Goal: Task Accomplishment & Management: Use online tool/utility

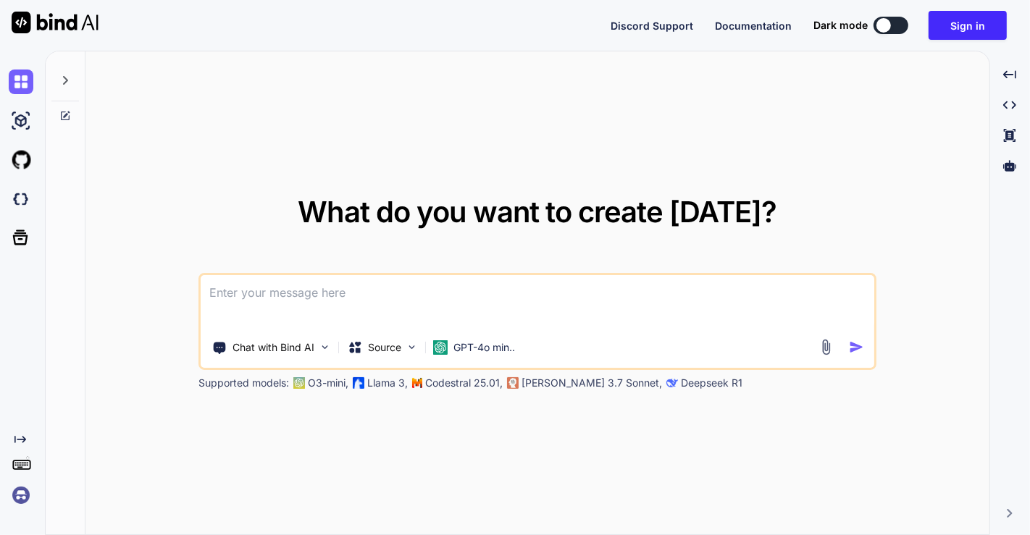
click at [21, 494] on img at bounding box center [21, 495] width 25 height 25
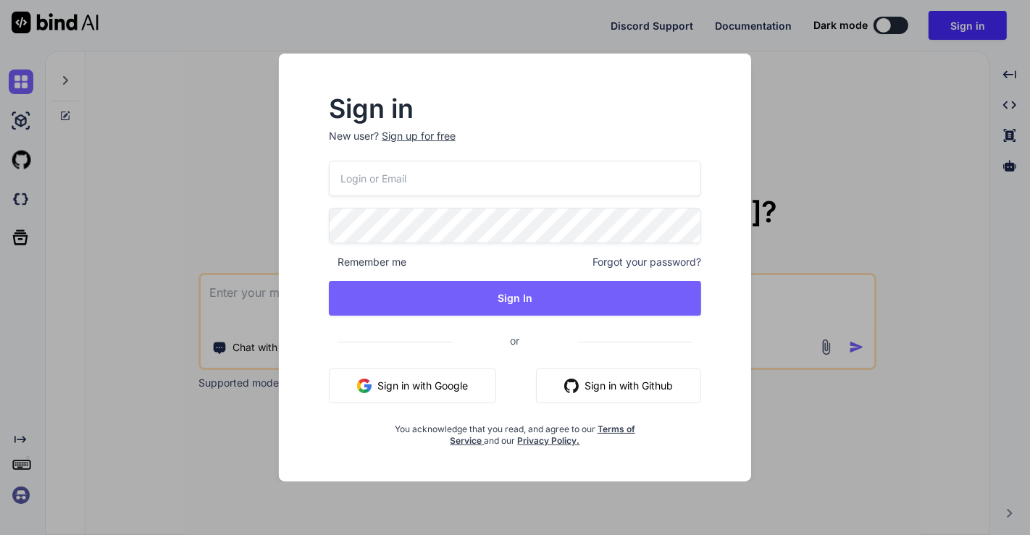
type input "[EMAIL_ADDRESS][DOMAIN_NAME]"
click at [413, 385] on button "Sign in with Google" at bounding box center [412, 386] width 167 height 35
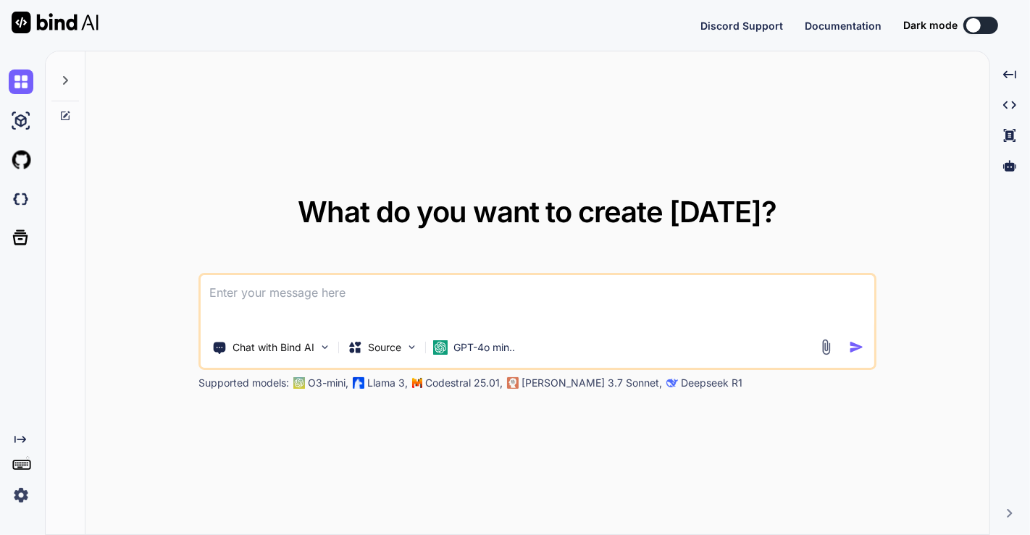
click at [18, 495] on img at bounding box center [21, 495] width 25 height 25
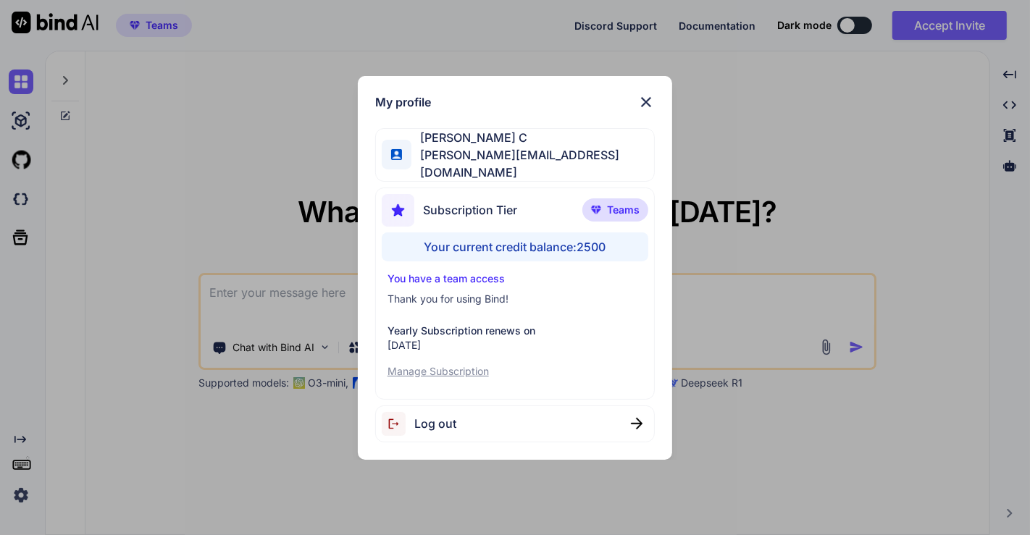
click at [274, 169] on div "My profile Saravanan C [EMAIL_ADDRESS][DOMAIN_NAME] Subscription Tier Teams You…" at bounding box center [515, 267] width 1030 height 535
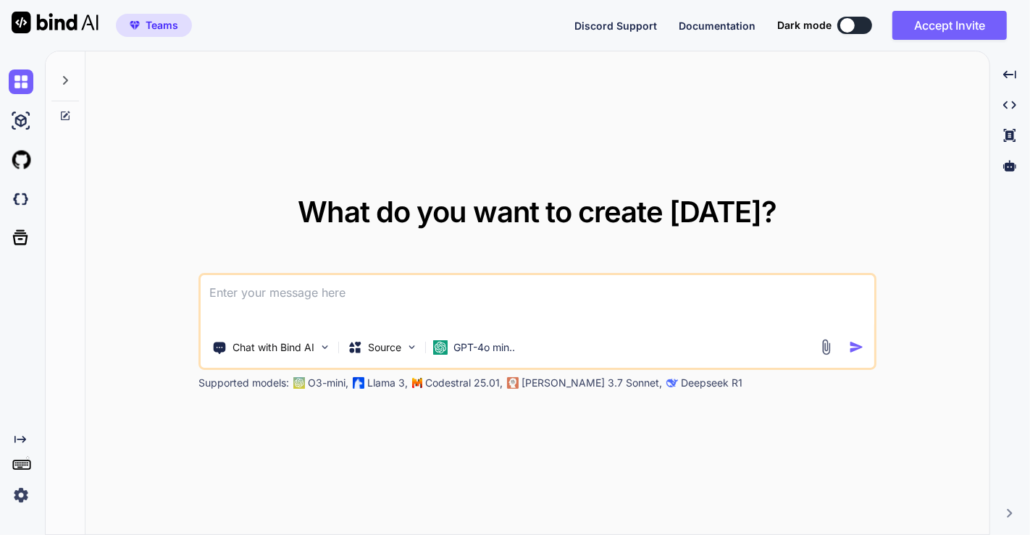
type textarea "x"
click at [456, 299] on textarea at bounding box center [538, 302] width 674 height 54
type textarea "h"
type textarea "x"
type textarea "hi"
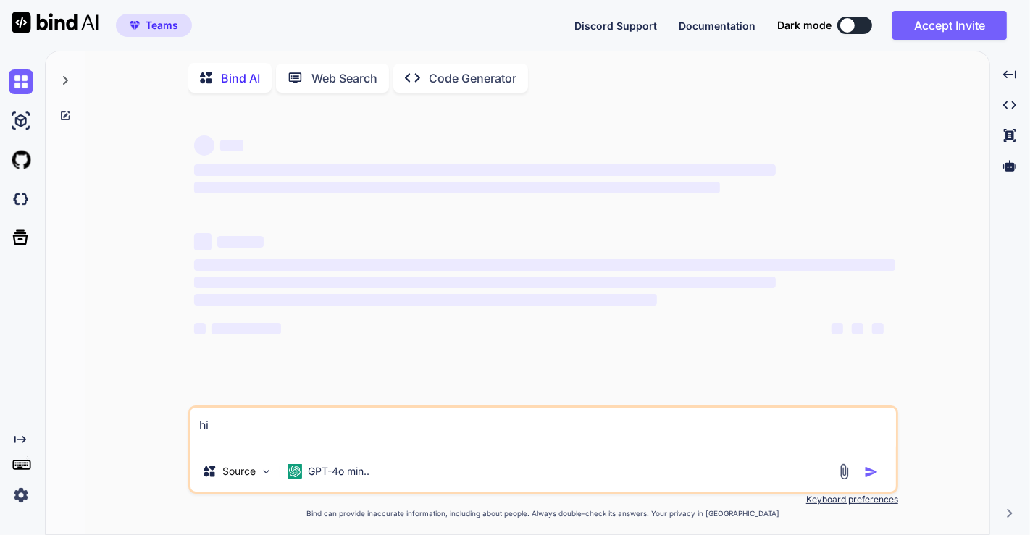
click at [268, 433] on textarea "hi" at bounding box center [544, 429] width 706 height 43
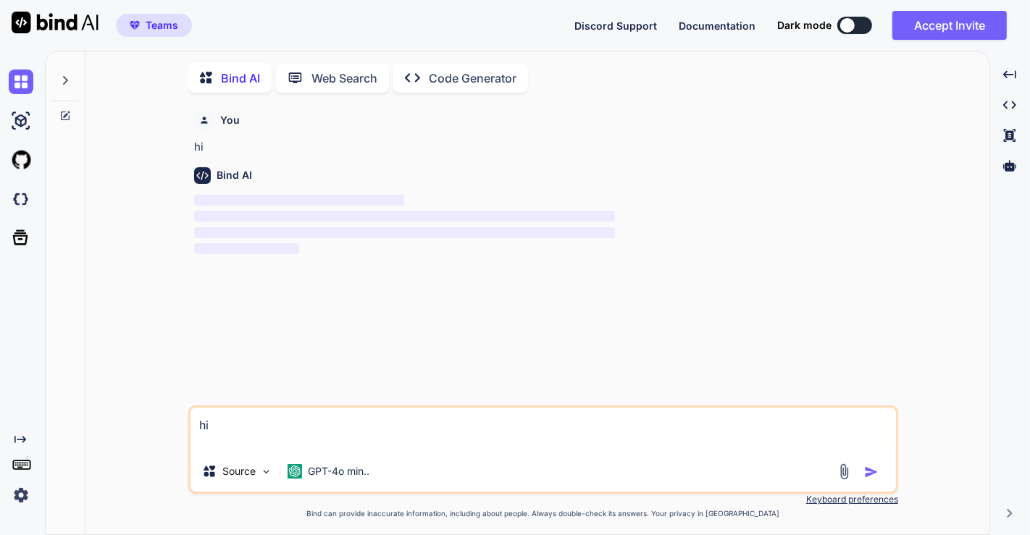
scroll to position [4, 0]
type textarea "x"
type textarea "h"
type textarea "x"
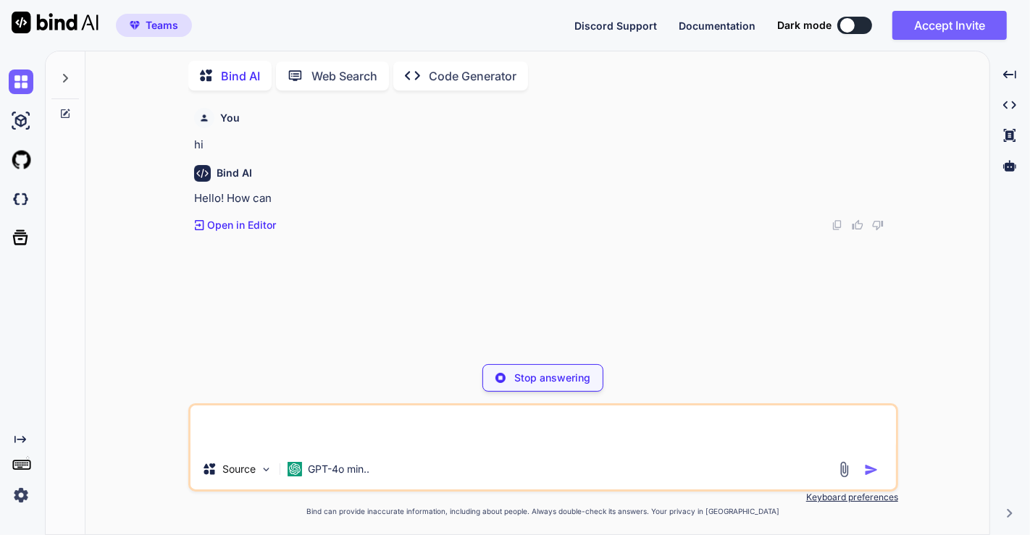
type textarea "x"
click at [843, 473] on img at bounding box center [844, 469] width 17 height 17
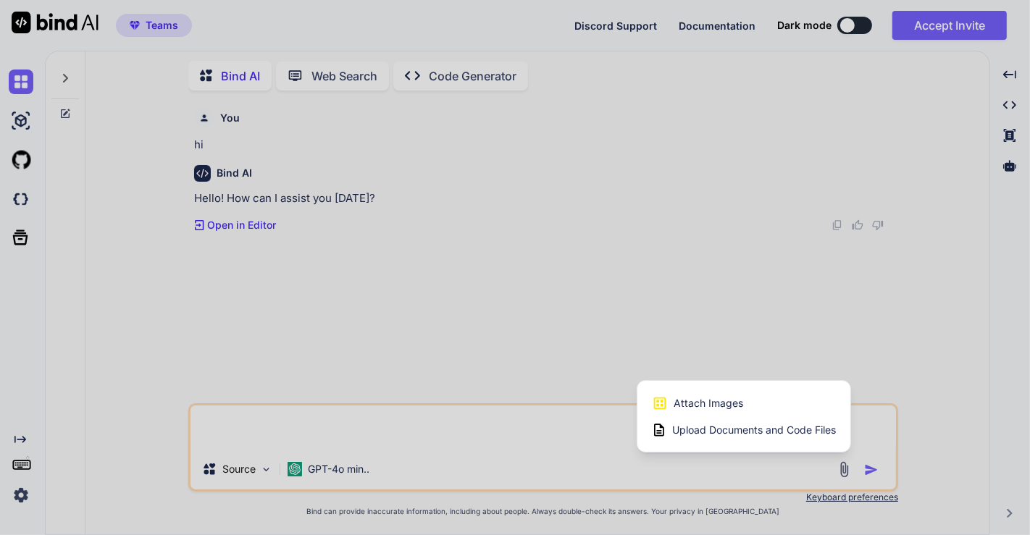
click at [433, 453] on div at bounding box center [515, 267] width 1030 height 535
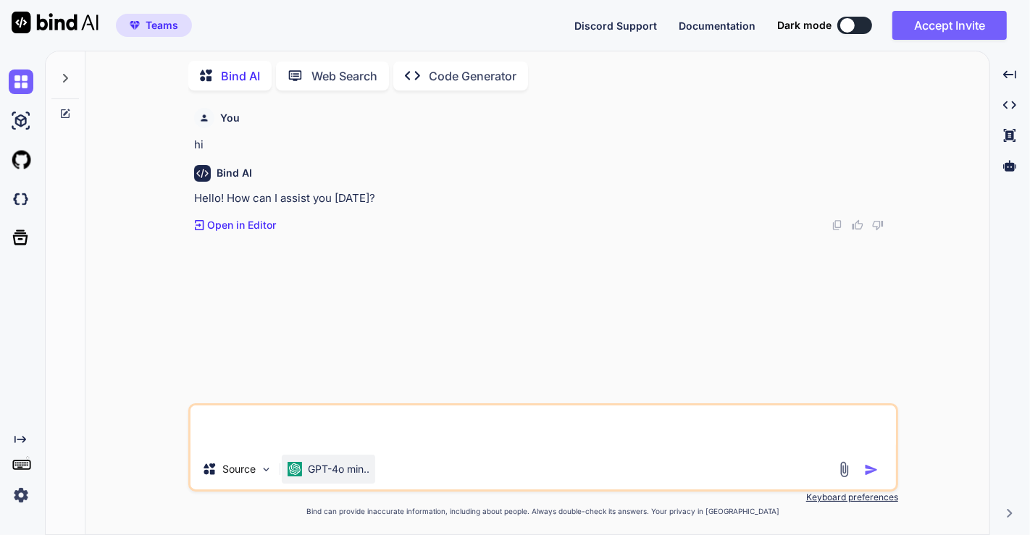
click at [348, 479] on div "GPT-4o min.." at bounding box center [328, 469] width 93 height 29
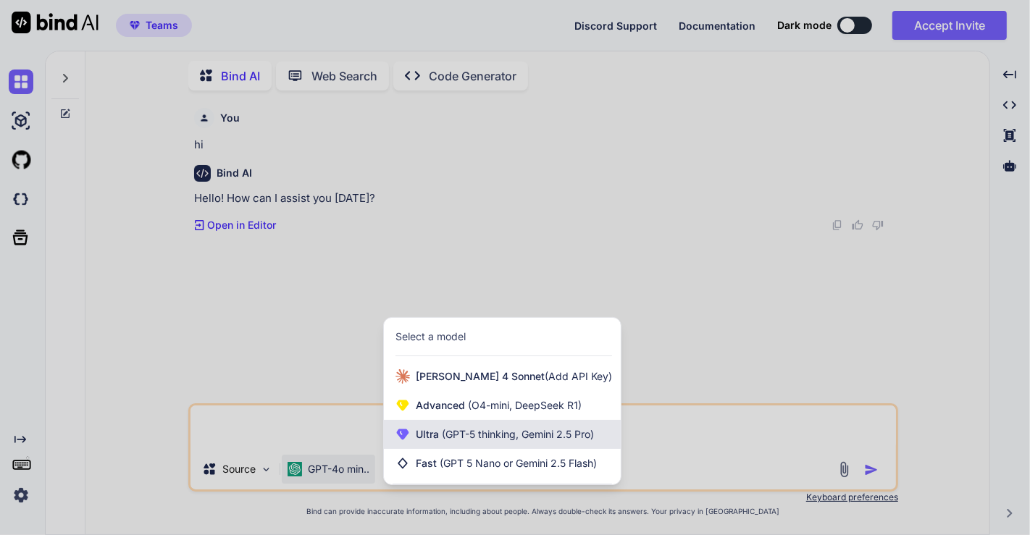
click at [442, 434] on span "(GPT-5 thinking, Gemini 2.5 Pro)" at bounding box center [516, 434] width 155 height 12
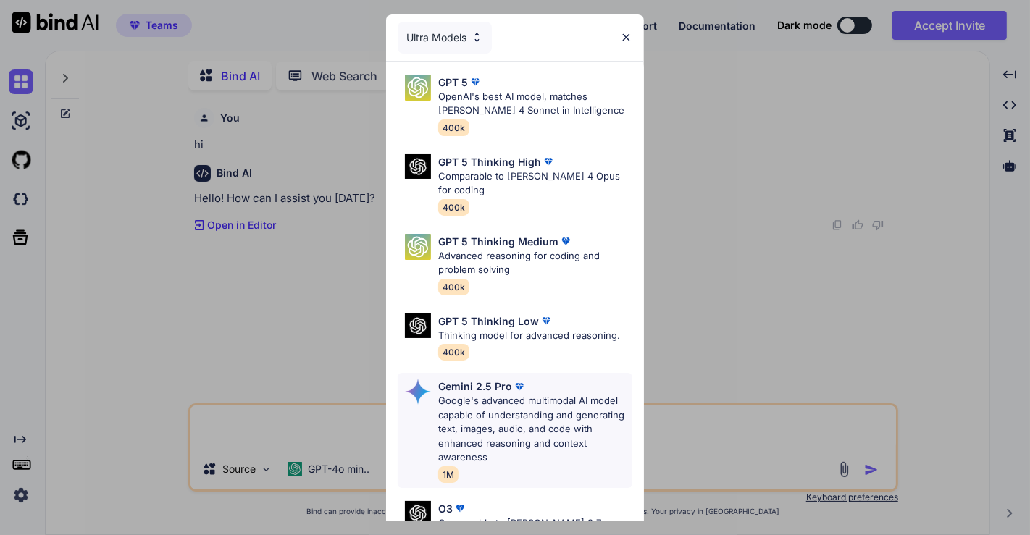
click at [512, 392] on img at bounding box center [519, 387] width 14 height 14
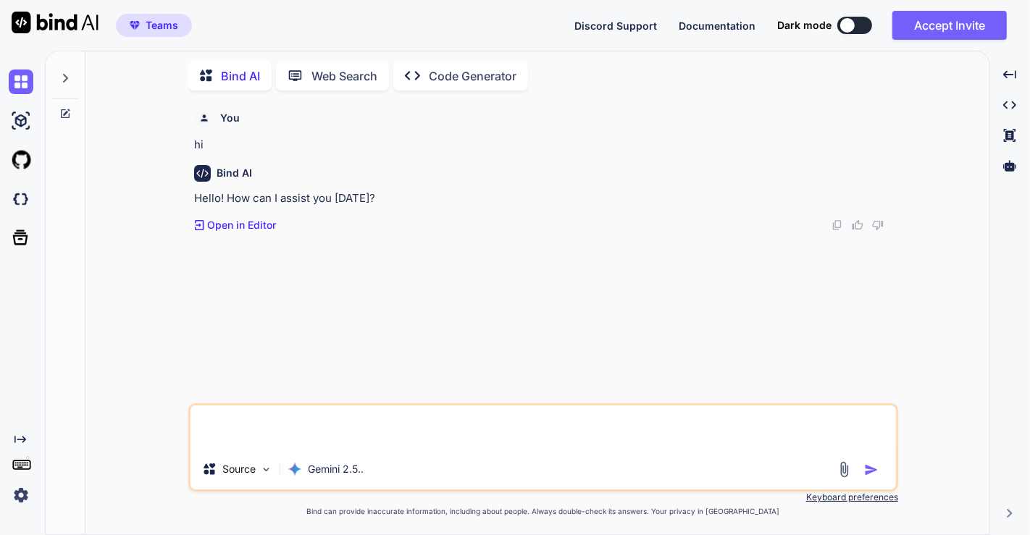
click at [844, 468] on img at bounding box center [844, 469] width 17 height 17
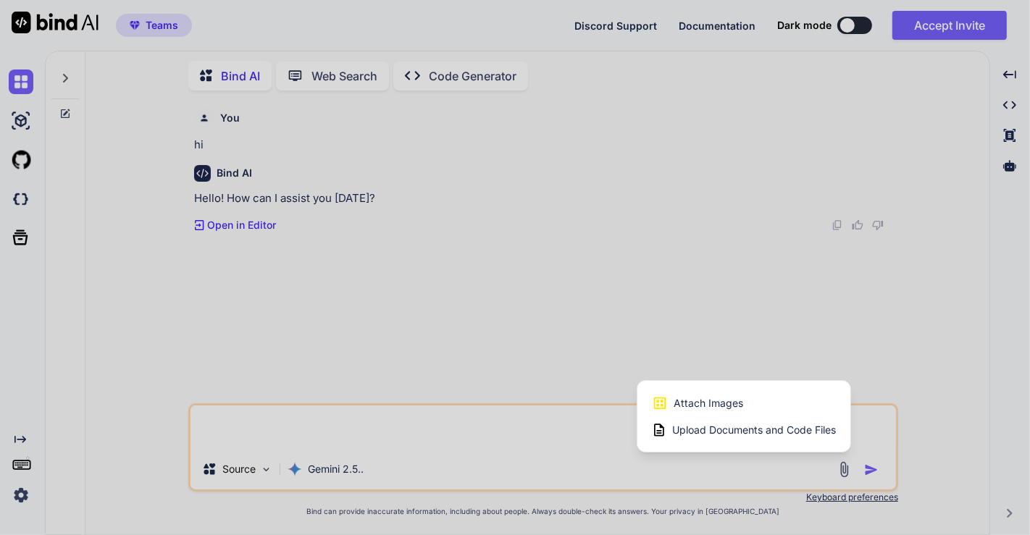
click at [726, 411] on div "Attach Images Image attachments are only supported in Claude and Gemini models." at bounding box center [744, 404] width 184 height 28
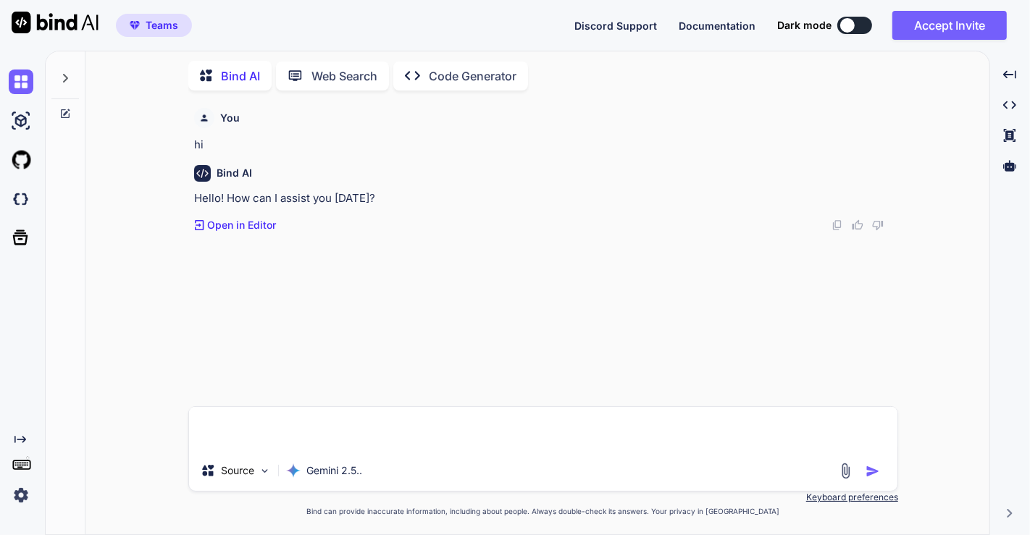
type input "C:\fakepath\Screenshot [DATE] 124941.png"
click at [279, 370] on textarea at bounding box center [543, 367] width 708 height 43
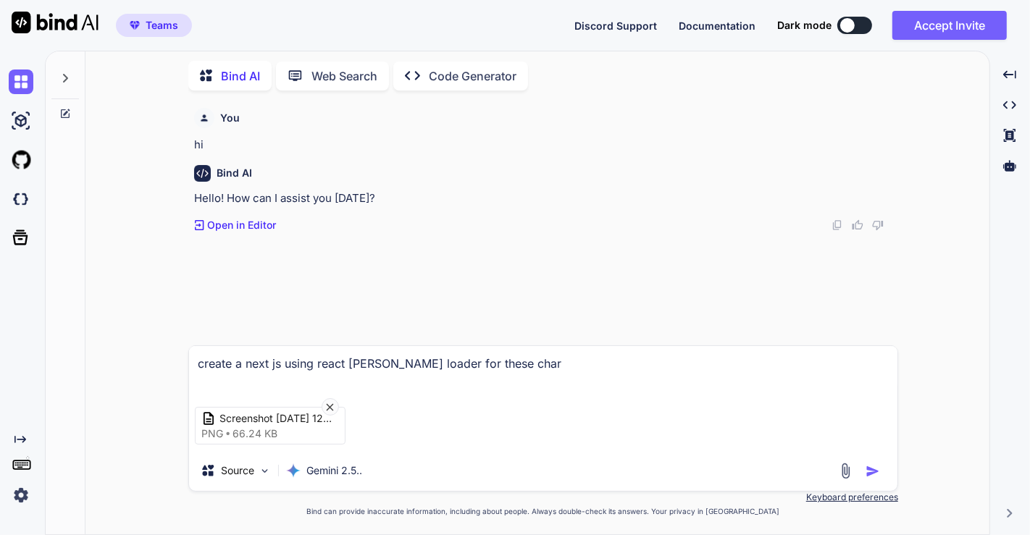
type textarea "create a next js using react [PERSON_NAME] loader for these chart"
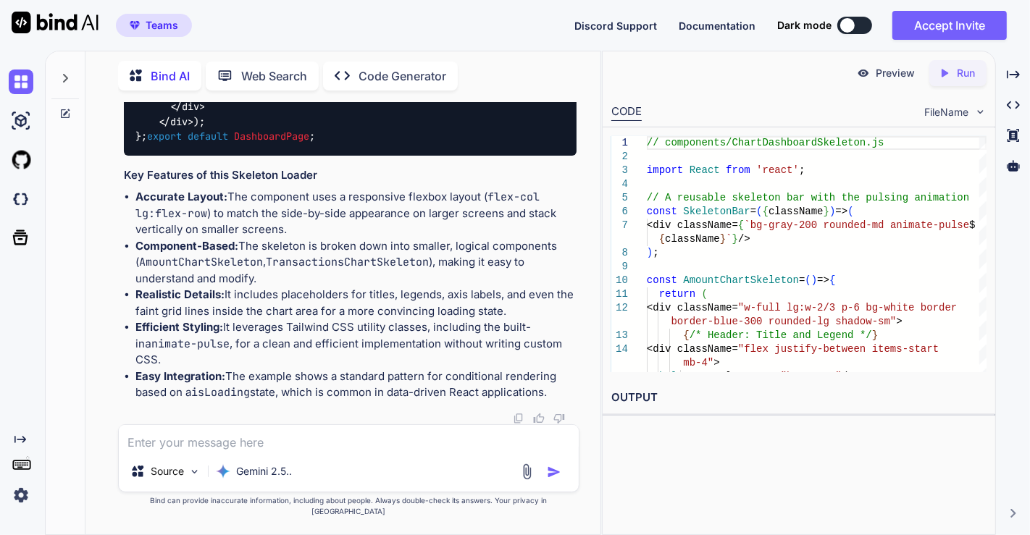
scroll to position [2593, 0]
click at [262, 451] on textarea at bounding box center [349, 438] width 460 height 26
type textarea "use a react sleton package"
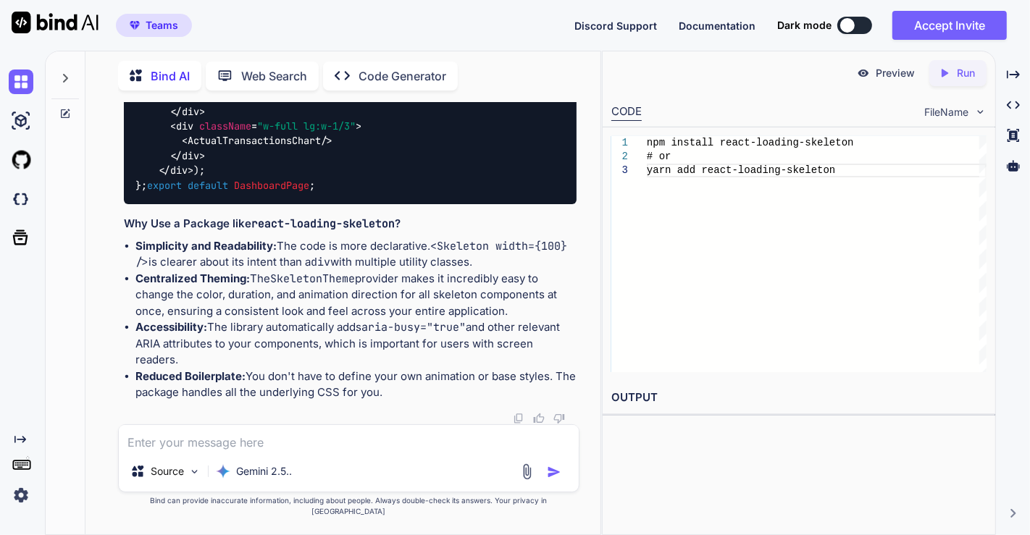
scroll to position [4798, 0]
drag, startPoint x: 141, startPoint y: 235, endPoint x: 248, endPoint y: 143, distance: 140.8
copy code "< div className = "w-full lg:w-2/3 p-6 bg-white border border-blue-300 rounded-…"
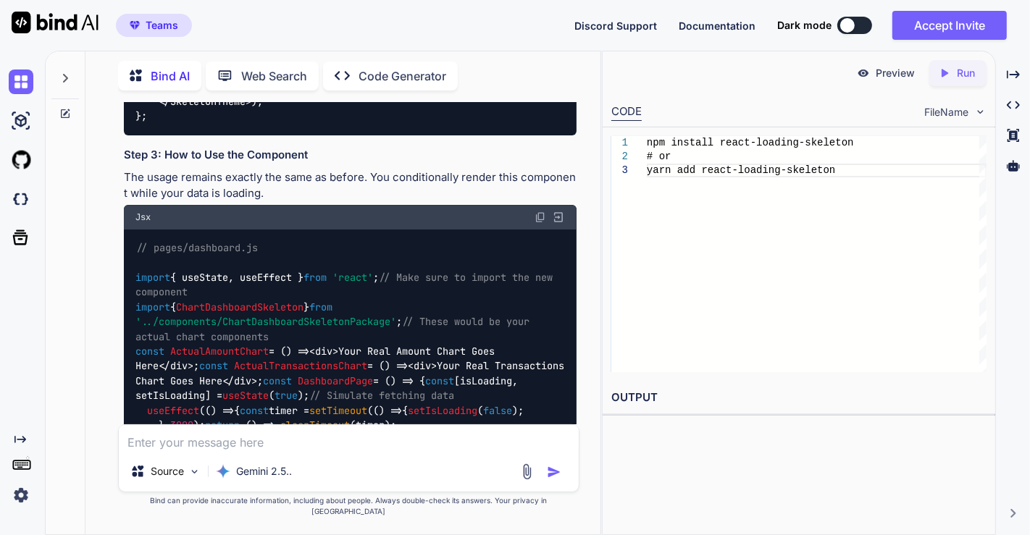
scroll to position [3951, 0]
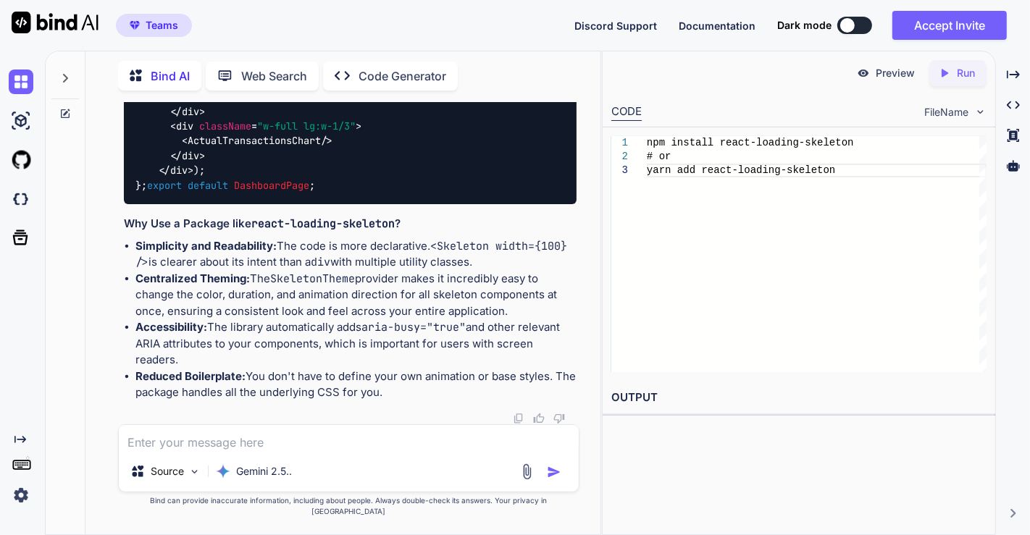
scroll to position [4596, 0]
drag, startPoint x: 132, startPoint y: 268, endPoint x: 220, endPoint y: 390, distance: 150.4
copy code "const AmountChartSkeleton = ( ) => { return ( < div className = "w-full lg:w-2/…"
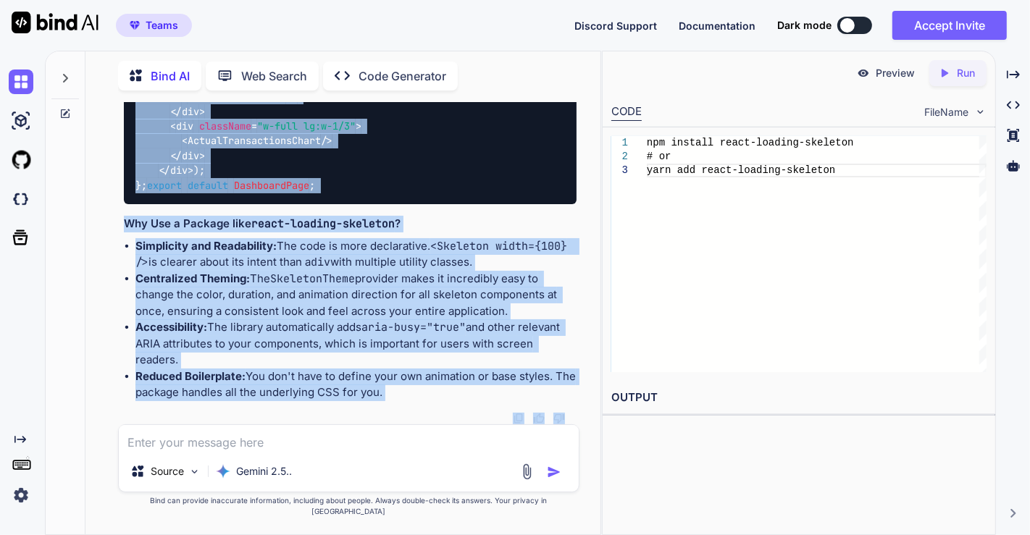
scroll to position [5272, 0]
drag, startPoint x: 131, startPoint y: 251, endPoint x: 273, endPoint y: 411, distance: 213.4
copy code "const TransactionsChartSkeleton = ( ) => { return ( < div className = "w-full l…"
